Goal: Check status

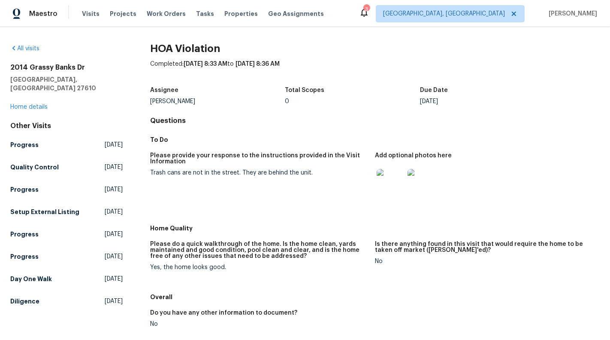
click at [386, 184] on img at bounding box center [390, 182] width 27 height 27
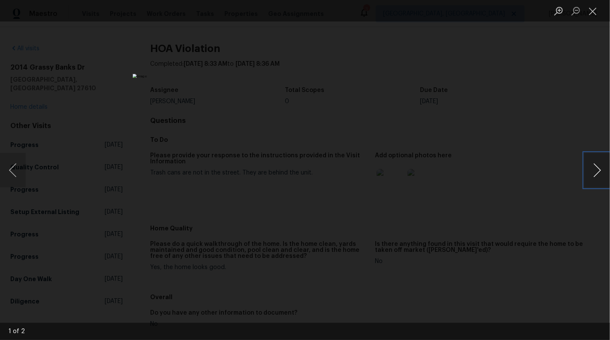
click at [603, 173] on button "Next image" at bounding box center [598, 170] width 26 height 34
click at [8, 176] on button "Previous image" at bounding box center [13, 170] width 26 height 34
click at [591, 15] on button "Close lightbox" at bounding box center [593, 10] width 17 height 15
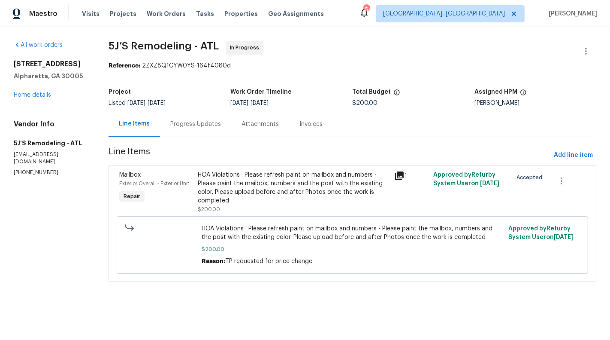
click at [196, 135] on div "Progress Updates" at bounding box center [195, 123] width 71 height 25
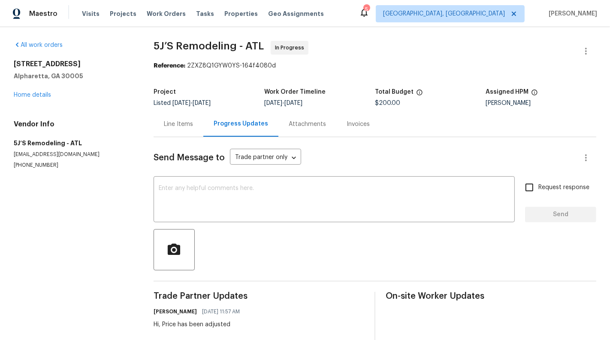
click at [183, 130] on div "Line Items" at bounding box center [179, 123] width 50 height 25
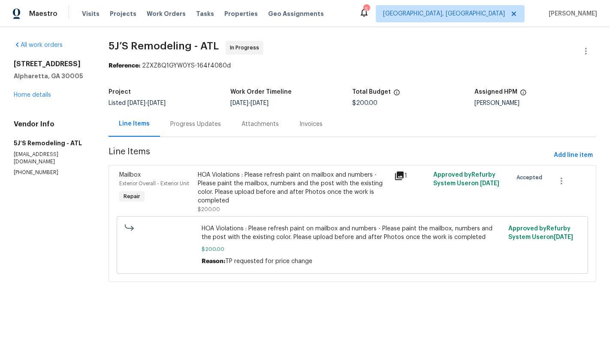
click at [286, 195] on div "HOA Violations : Please refresh paint on mailbox and numbers - Please paint the…" at bounding box center [293, 187] width 191 height 34
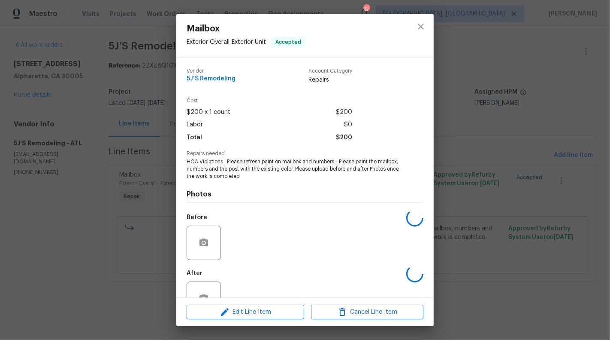
scroll to position [27, 0]
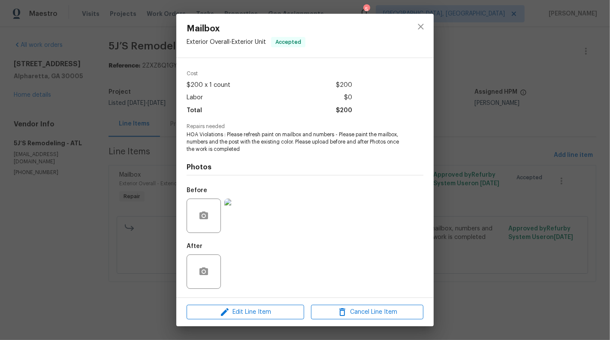
click at [248, 222] on img at bounding box center [241, 215] width 34 height 34
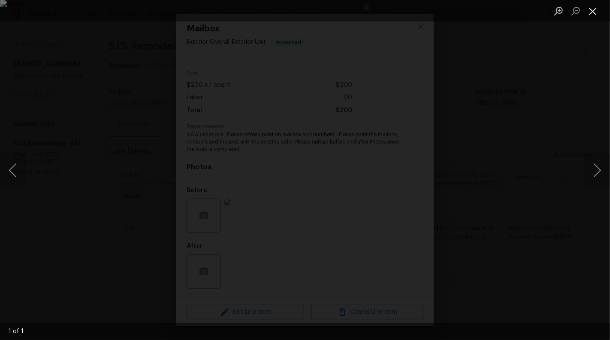
click at [594, 18] on button "Close lightbox" at bounding box center [593, 10] width 17 height 15
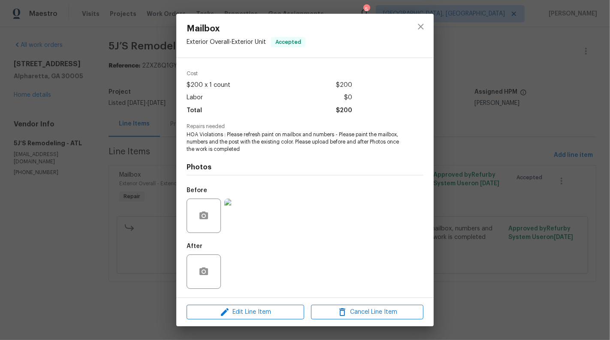
click at [542, 103] on div "Mailbox Exterior Overall - Exterior Unit Accepted Vendor 5J’S Remodeling Accoun…" at bounding box center [305, 170] width 610 height 340
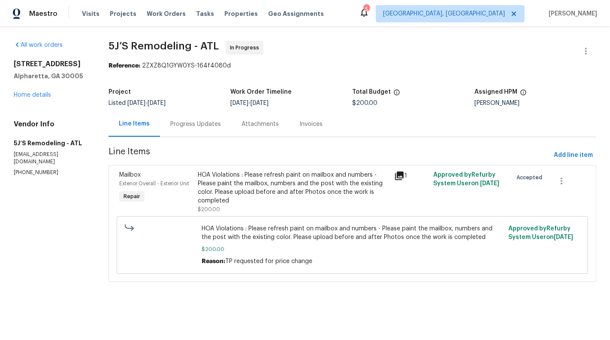
click at [182, 126] on div "Progress Updates" at bounding box center [195, 124] width 51 height 9
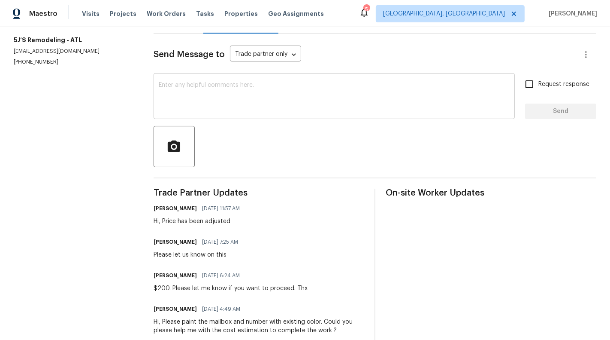
scroll to position [121, 0]
